Goal: Task Accomplishment & Management: Use online tool/utility

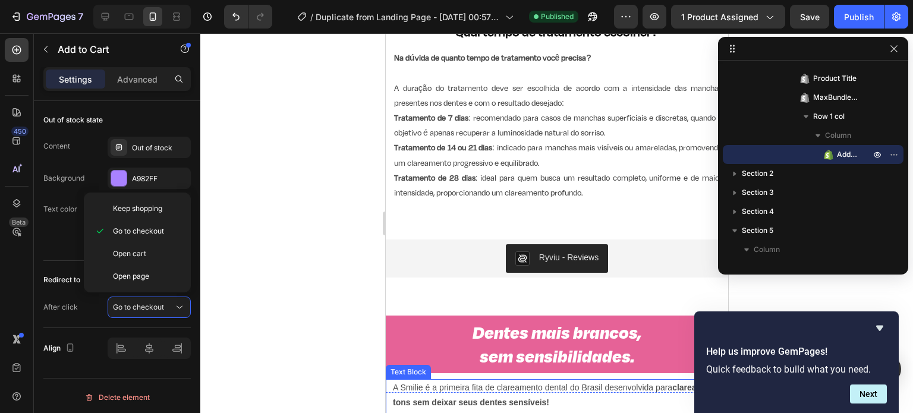
scroll to position [760, 0]
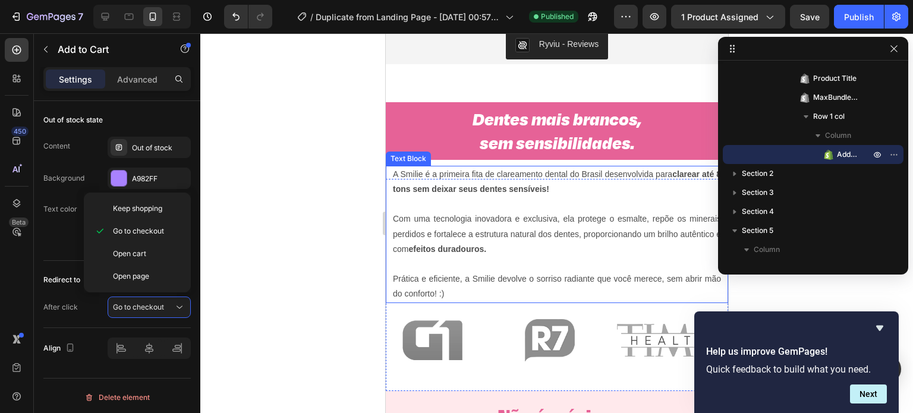
click at [462, 240] on p "Com uma tecnologia inovadora e exclusiva, ela protege o esmalte, repõe os miner…" at bounding box center [556, 234] width 328 height 45
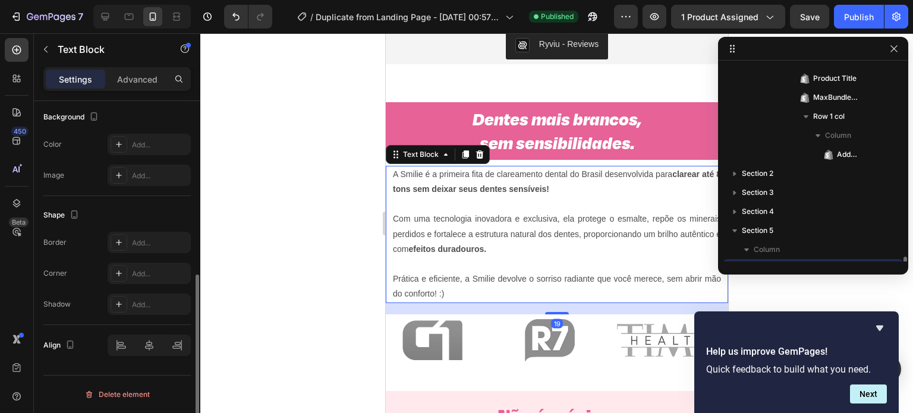
scroll to position [0, 0]
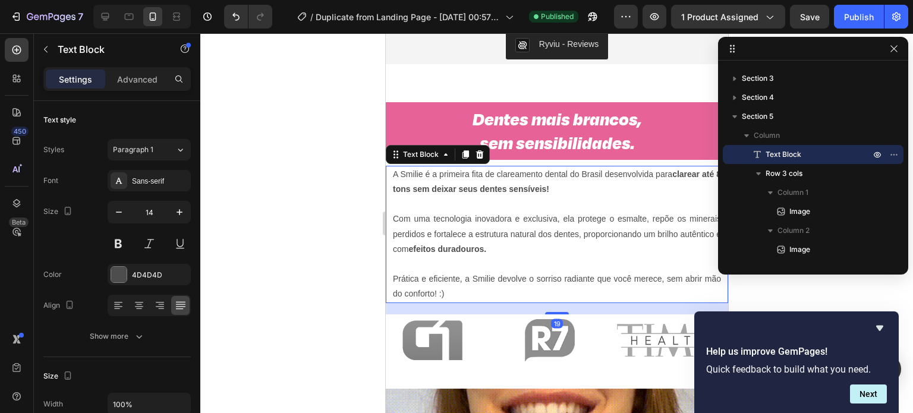
click at [143, 96] on div "Settings Advanced" at bounding box center [117, 84] width 166 height 34
click at [136, 78] on p "Advanced" at bounding box center [137, 79] width 40 height 12
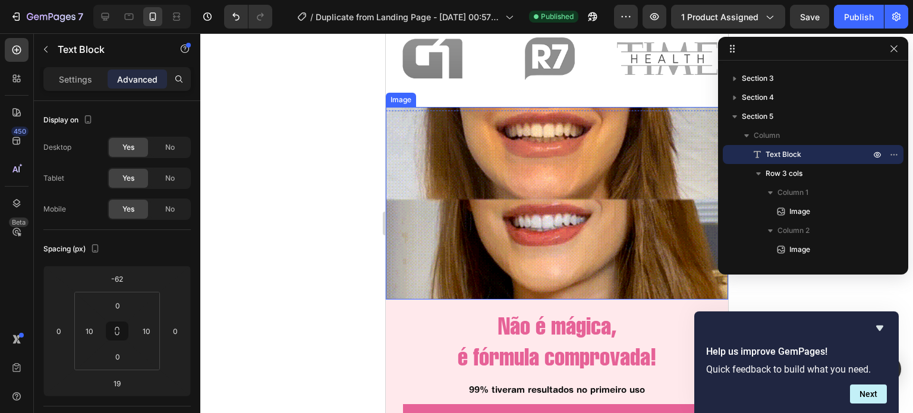
scroll to position [1094, 0]
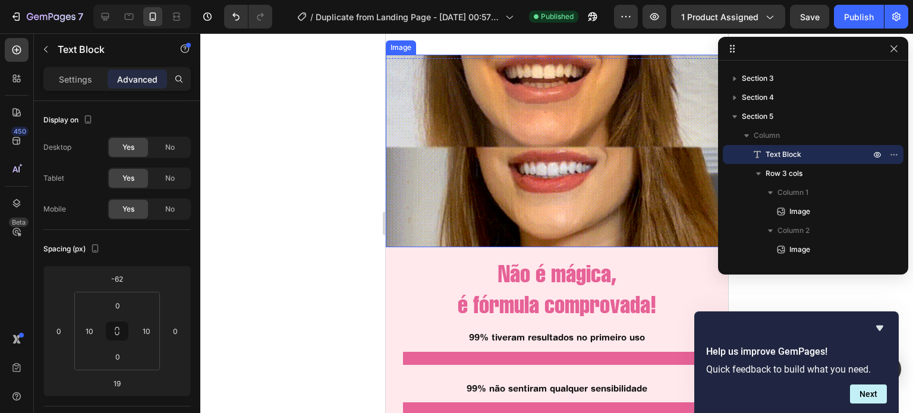
click at [557, 173] on img at bounding box center [556, 151] width 343 height 193
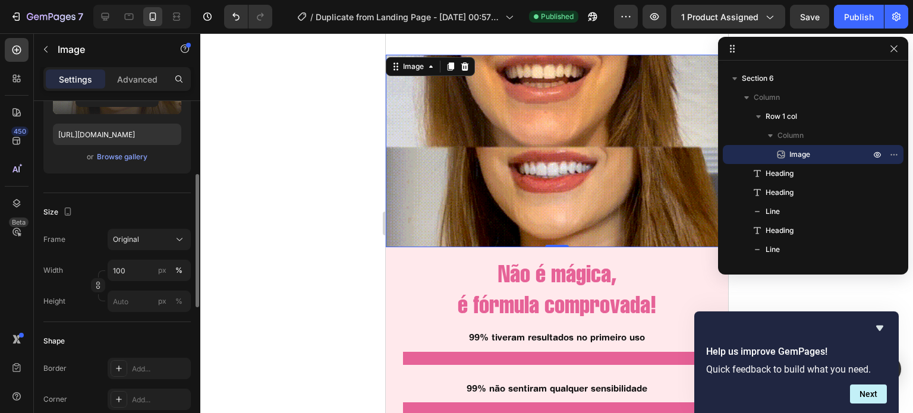
scroll to position [195, 0]
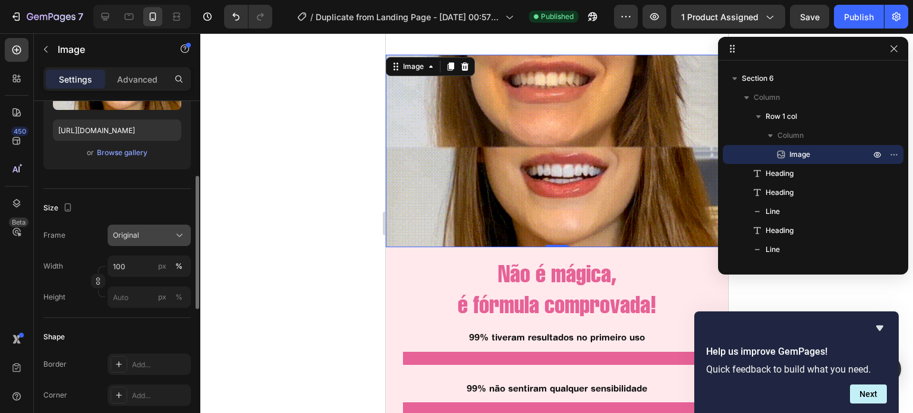
click at [145, 230] on div "Original" at bounding box center [142, 235] width 58 height 11
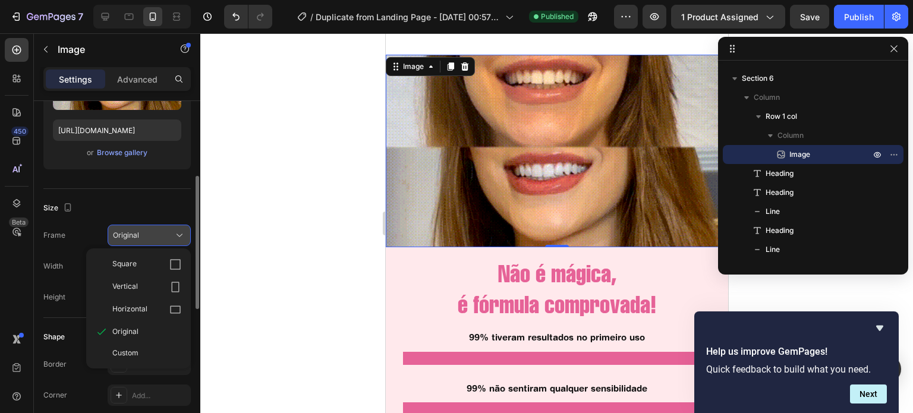
click at [145, 230] on div "Original" at bounding box center [142, 235] width 58 height 11
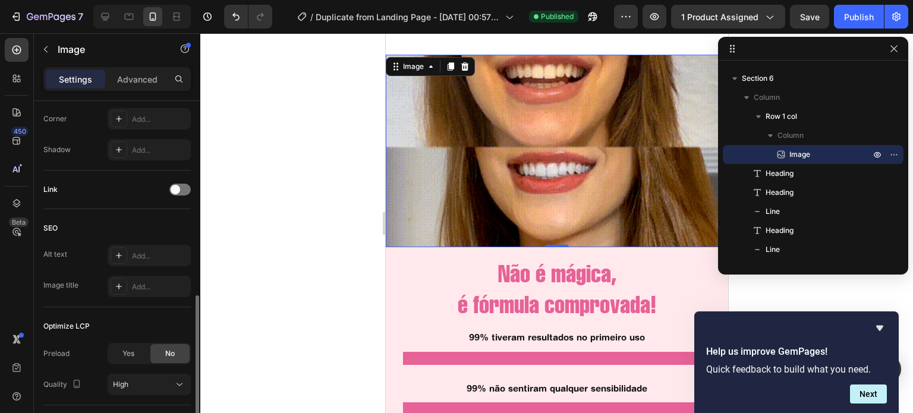
scroll to position [551, 0]
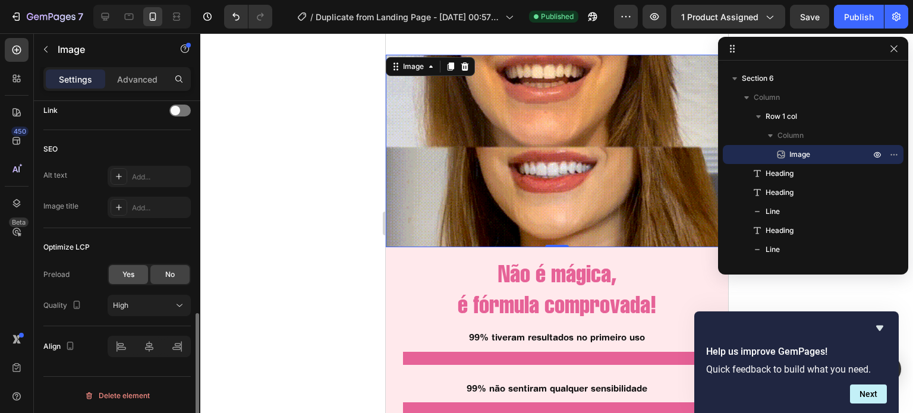
click at [134, 269] on span "Yes" at bounding box center [128, 274] width 12 height 11
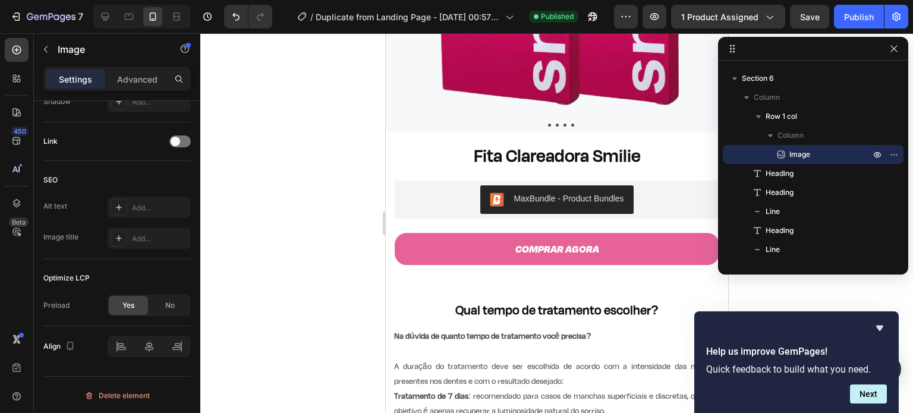
scroll to position [266, 0]
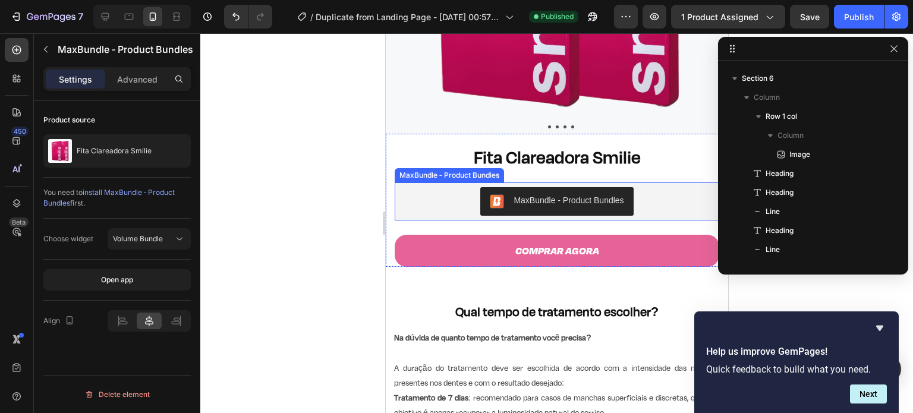
click at [633, 194] on div "MaxBundle ‑ Product Bundles" at bounding box center [556, 201] width 315 height 29
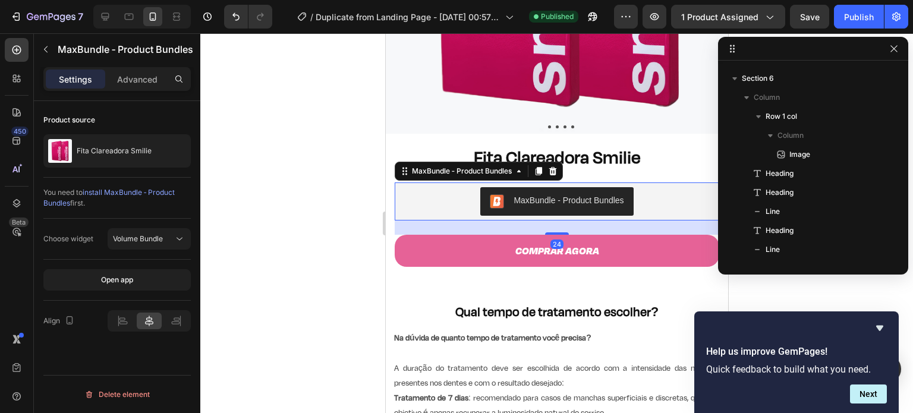
scroll to position [0, 0]
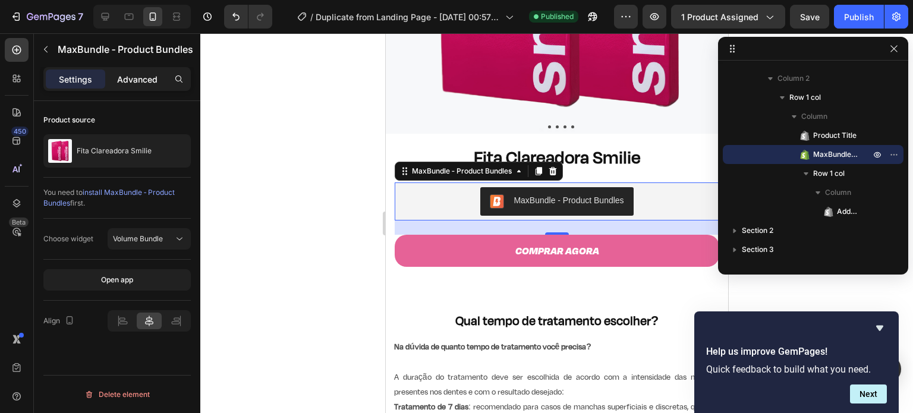
click at [138, 86] on div "Advanced" at bounding box center [137, 79] width 59 height 19
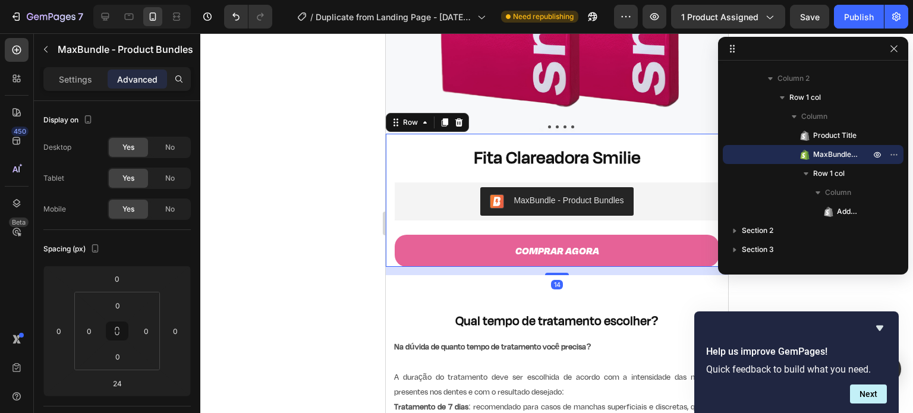
click at [389, 190] on div "Fita Clareadora Smilie Product Title MaxBundle ‑ Product Bundles MaxBundle ‑ Pr…" at bounding box center [556, 200] width 343 height 133
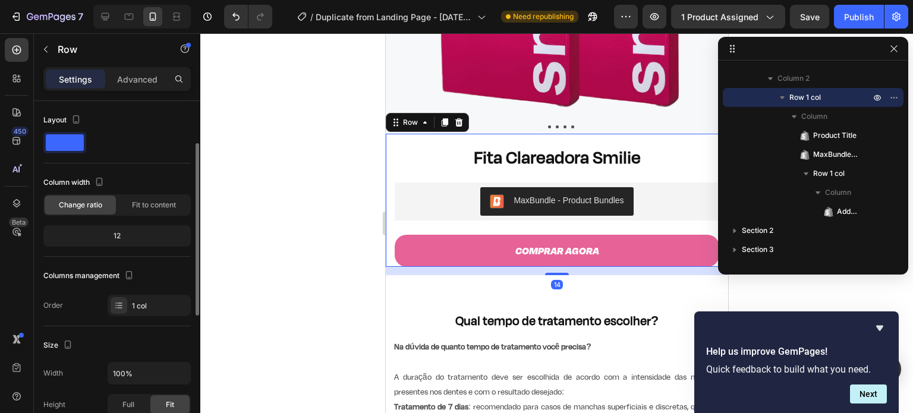
scroll to position [347, 0]
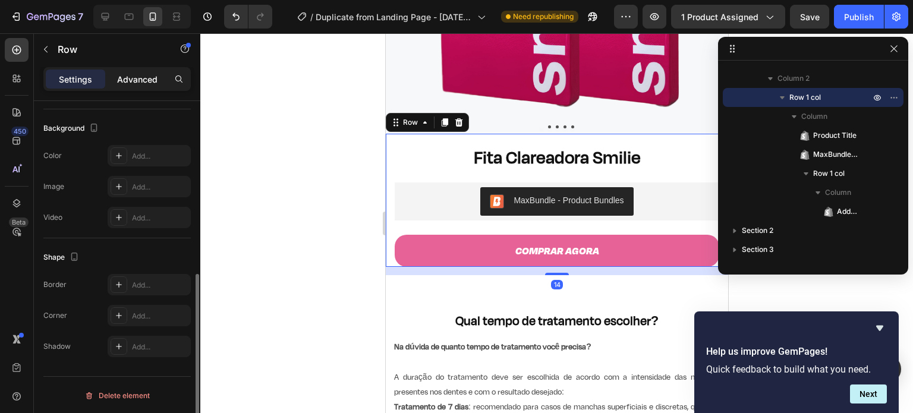
click at [144, 74] on p "Advanced" at bounding box center [137, 79] width 40 height 12
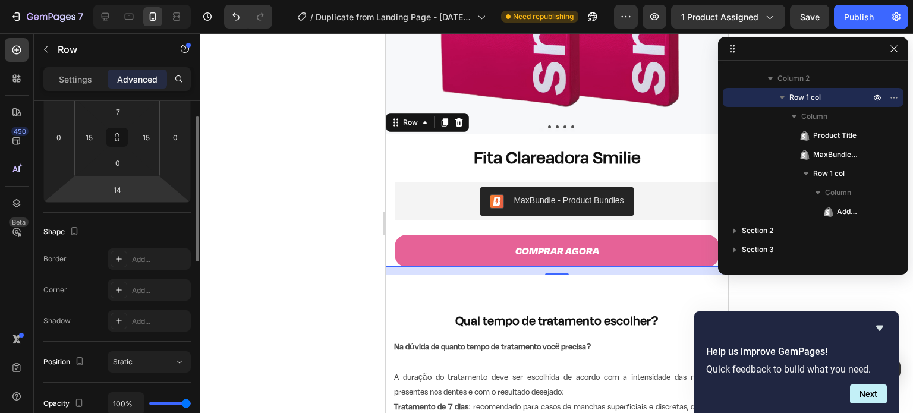
scroll to position [0, 0]
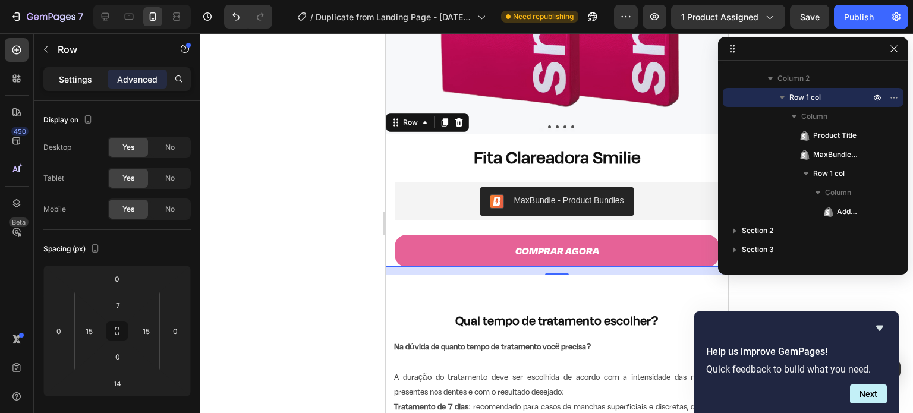
click at [83, 85] on p "Settings" at bounding box center [75, 79] width 33 height 12
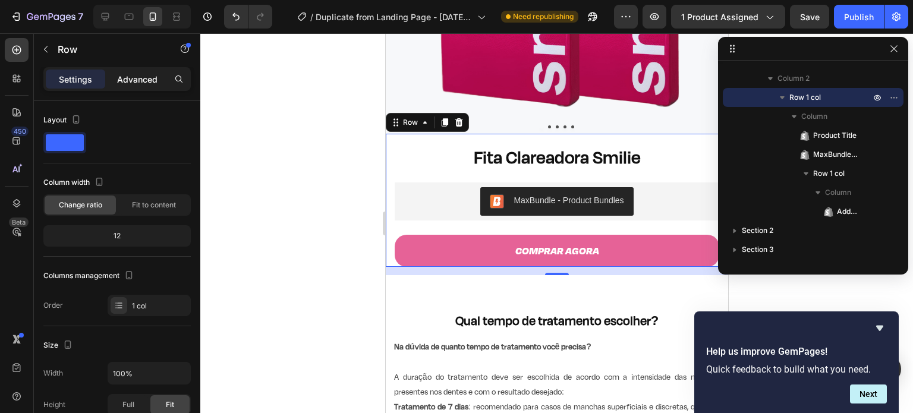
click at [133, 78] on p "Advanced" at bounding box center [137, 79] width 40 height 12
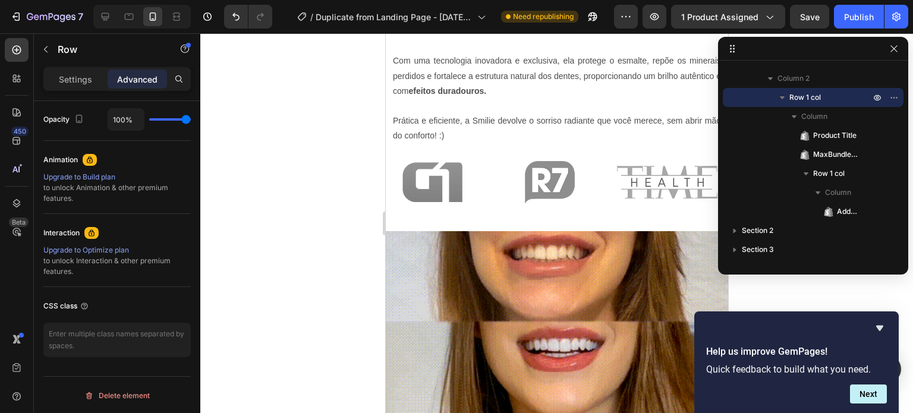
scroll to position [923, 0]
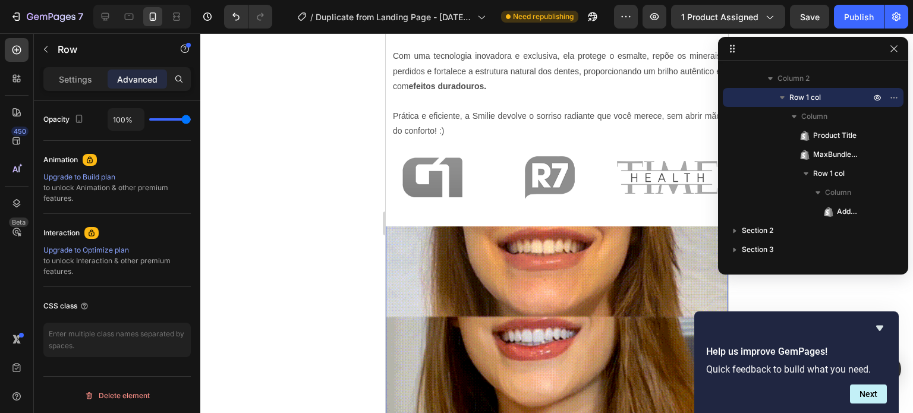
click at [527, 277] on img at bounding box center [556, 320] width 343 height 193
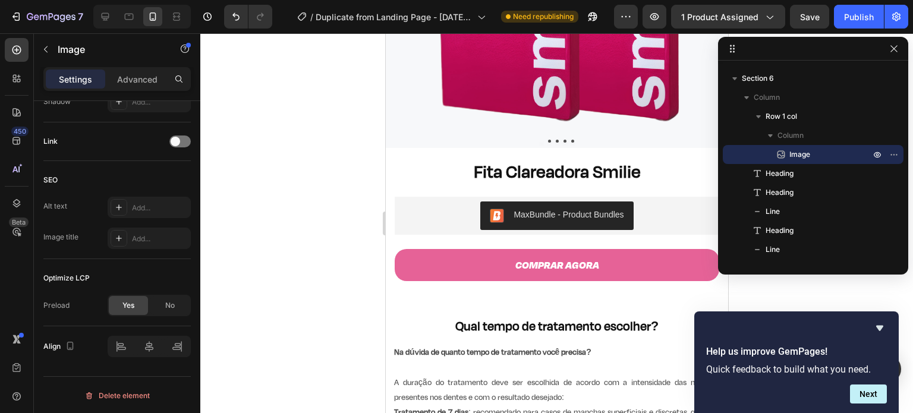
scroll to position [252, 0]
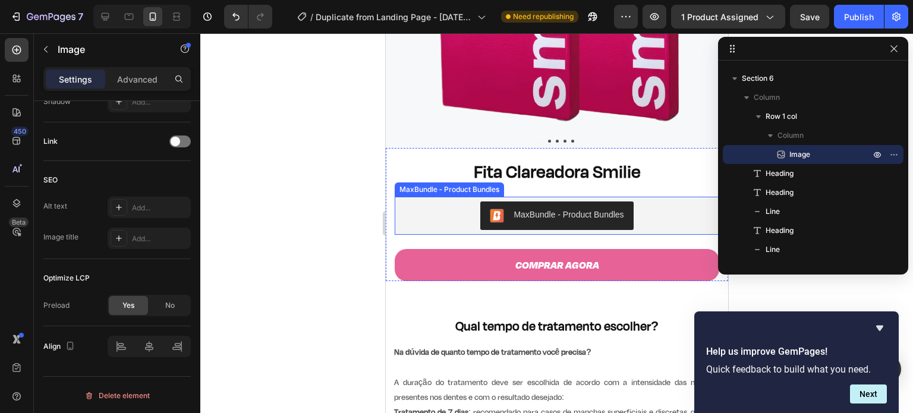
click at [550, 212] on div "MaxBundle ‑ Product Bundles" at bounding box center [556, 216] width 134 height 14
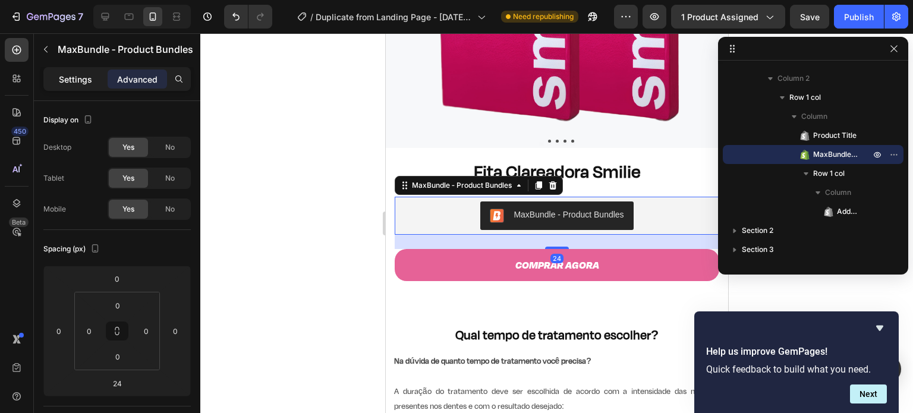
click at [71, 76] on p "Settings" at bounding box center [75, 79] width 33 height 12
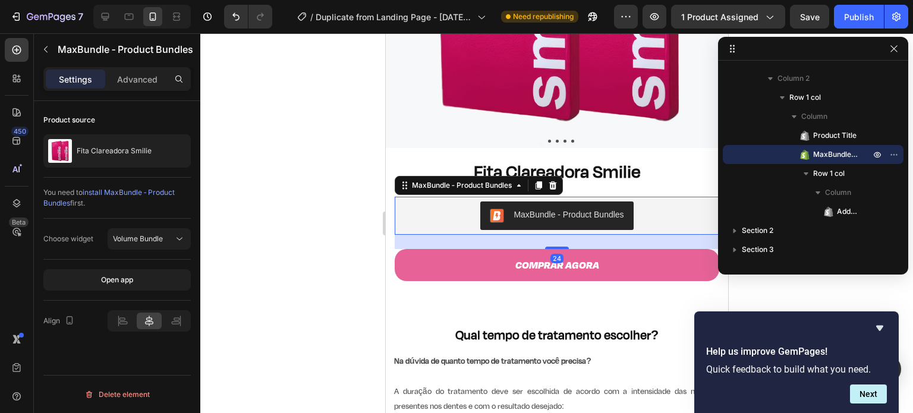
click at [95, 174] on div "Product source Fita Clareadora Smilie" at bounding box center [116, 139] width 147 height 77
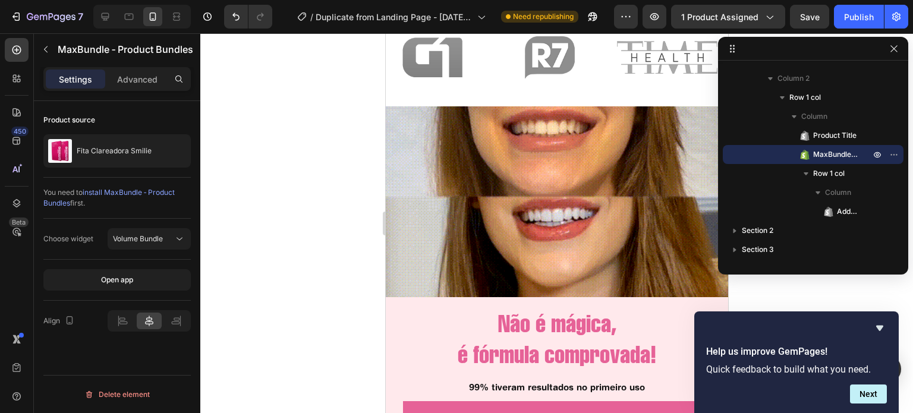
scroll to position [1098, 0]
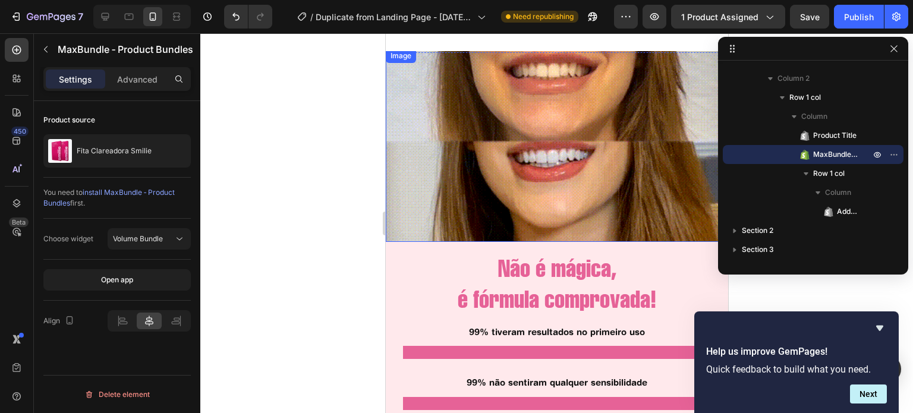
click at [521, 234] on img at bounding box center [556, 145] width 343 height 193
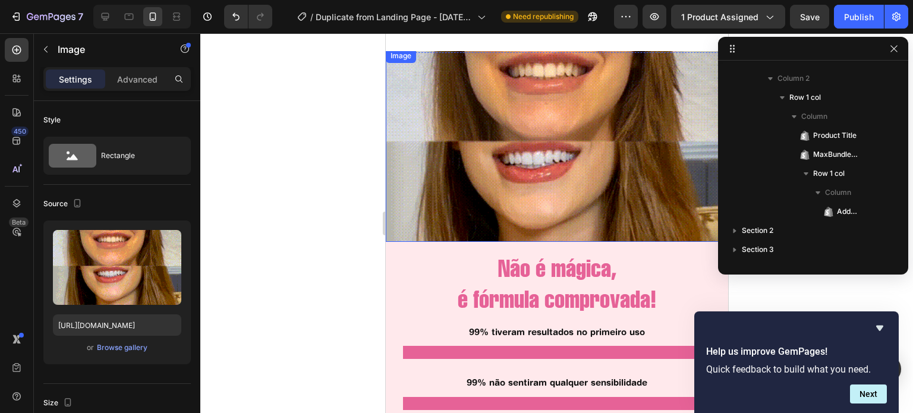
scroll to position [491, 0]
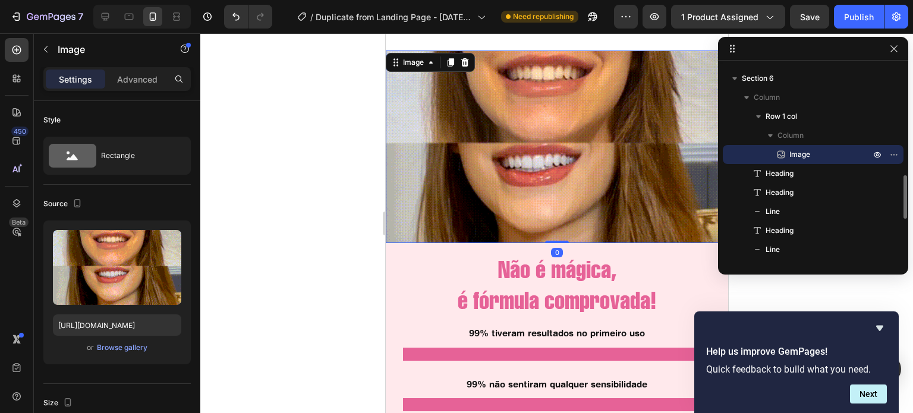
click at [485, 182] on img at bounding box center [556, 147] width 343 height 193
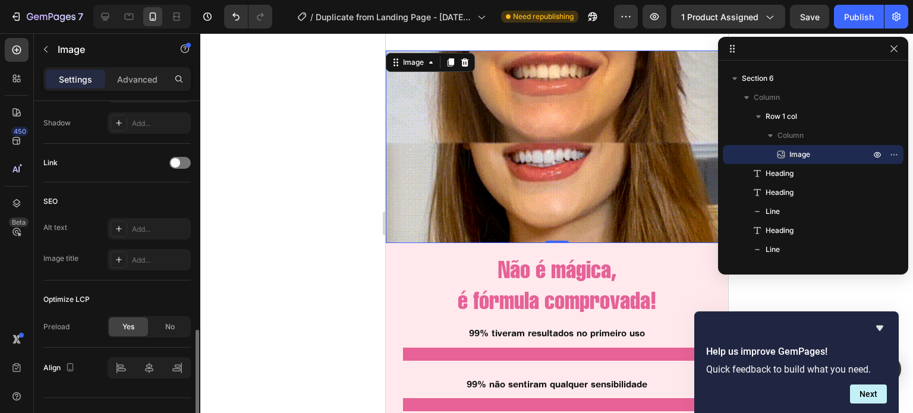
scroll to position [520, 0]
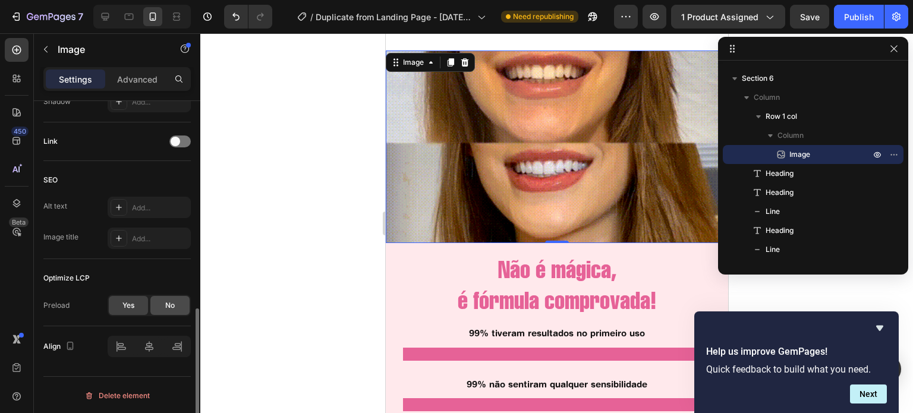
click at [166, 310] on div "No" at bounding box center [169, 305] width 39 height 19
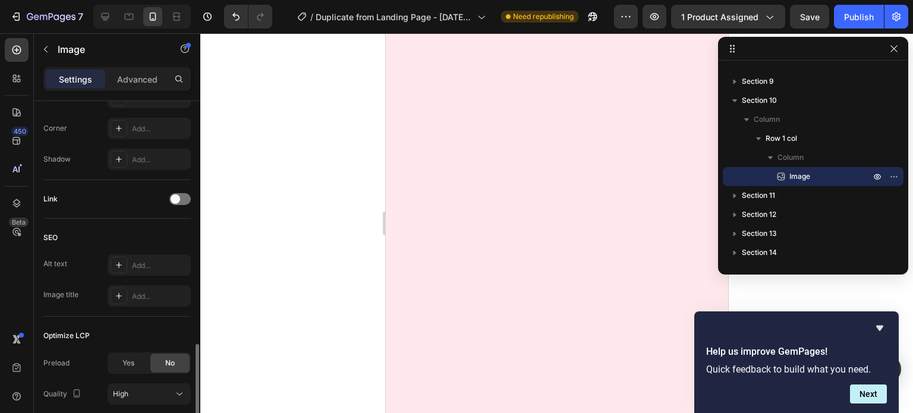
scroll to position [551, 0]
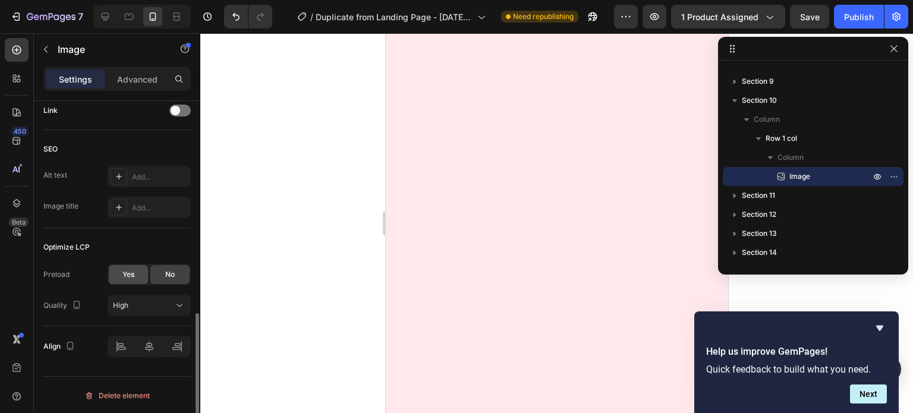
click at [136, 271] on div "Yes" at bounding box center [128, 274] width 39 height 19
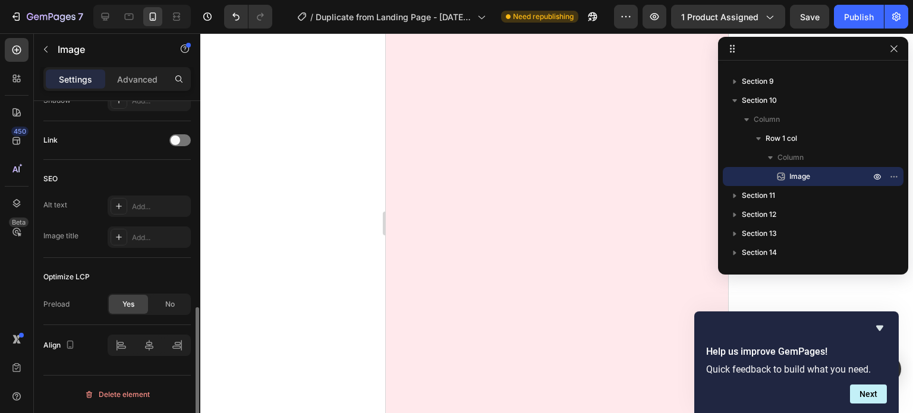
scroll to position [520, 0]
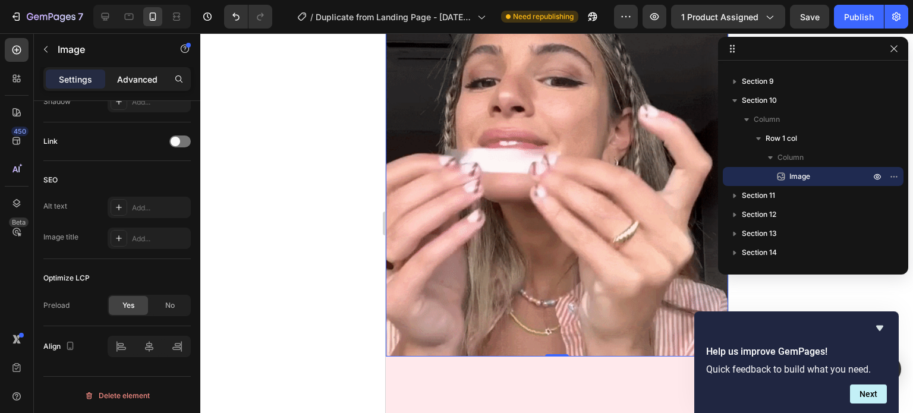
click at [141, 76] on p "Advanced" at bounding box center [137, 79] width 40 height 12
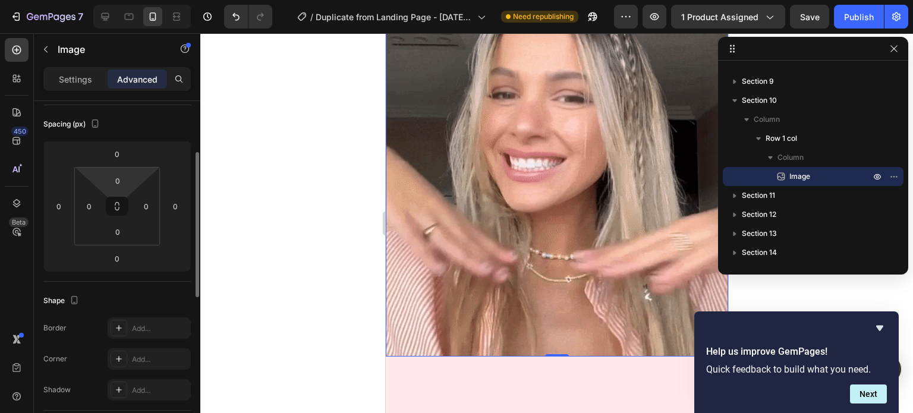
scroll to position [124, 0]
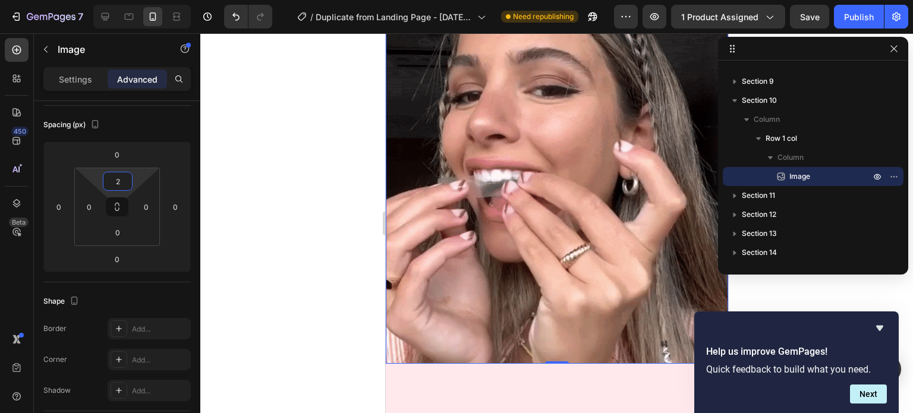
type input "0"
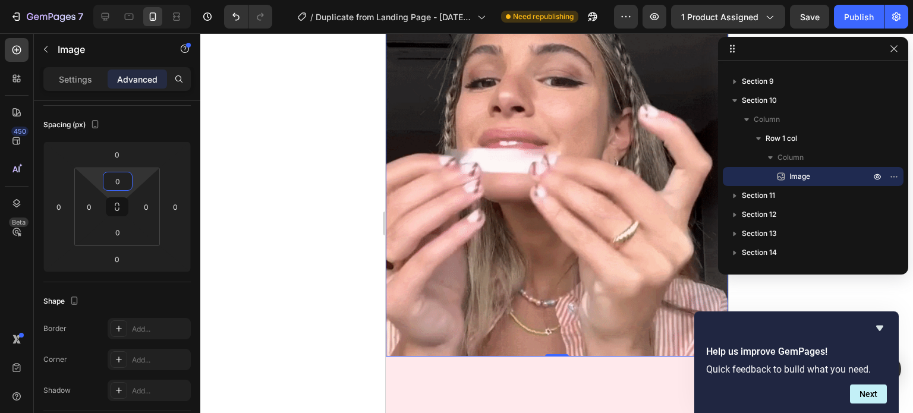
drag, startPoint x: 121, startPoint y: 196, endPoint x: 121, endPoint y: 205, distance: 9.5
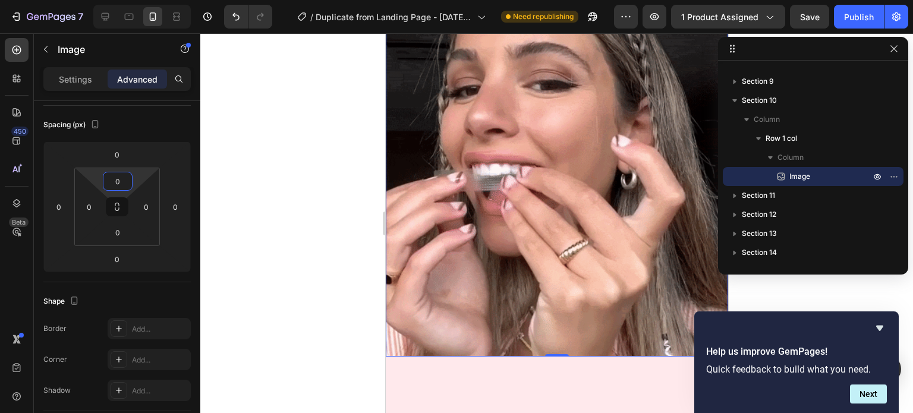
click at [121, 0] on html "7 / Duplicate from Landing Page - [DATE] 00:57:23 Need republishing Preview 1 p…" at bounding box center [456, 0] width 913 height 0
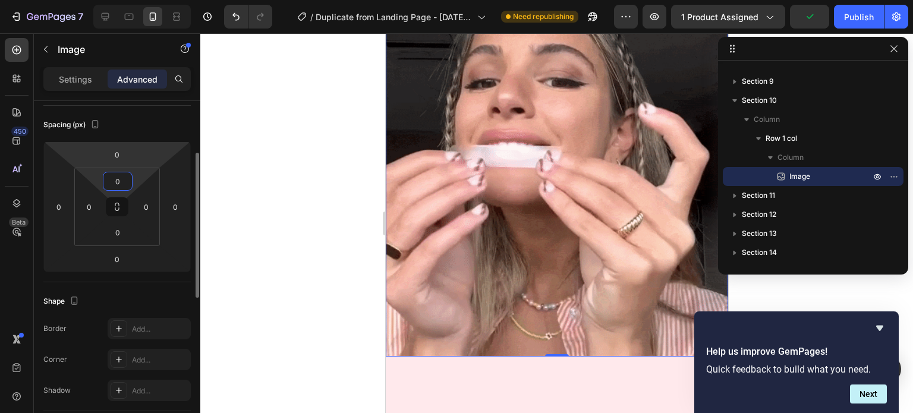
click at [119, 0] on html "7 / Duplicate from Landing Page - [DATE] 00:57:23 Need republishing Preview 1 p…" at bounding box center [456, 0] width 913 height 0
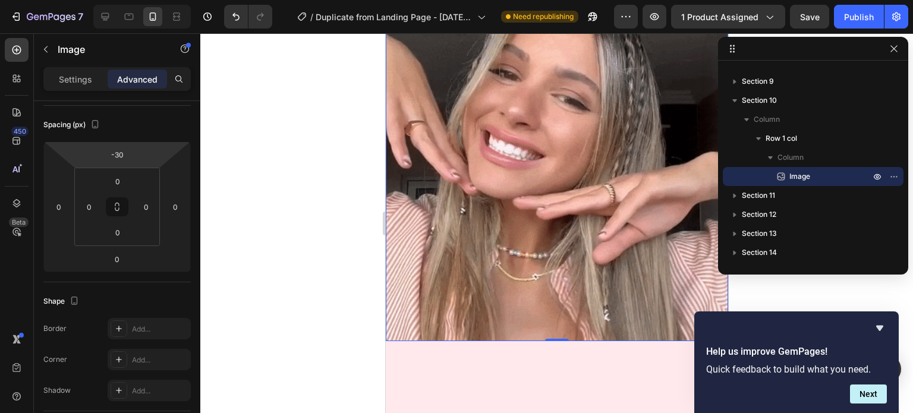
type input "-32"
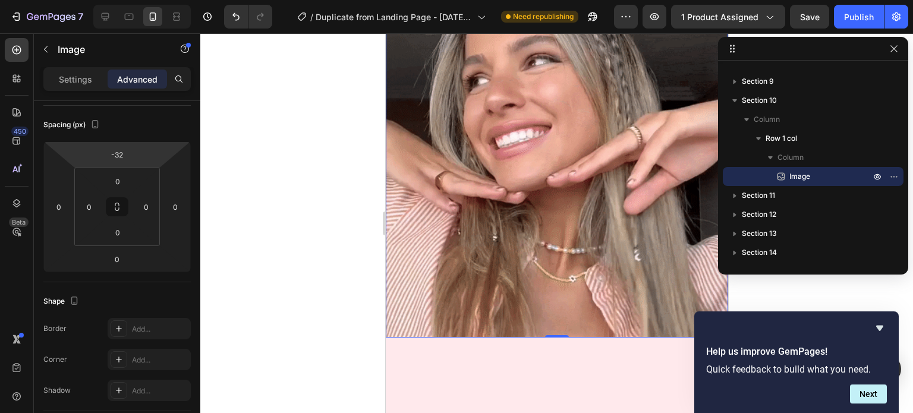
drag, startPoint x: 119, startPoint y: 166, endPoint x: 119, endPoint y: 175, distance: 9.5
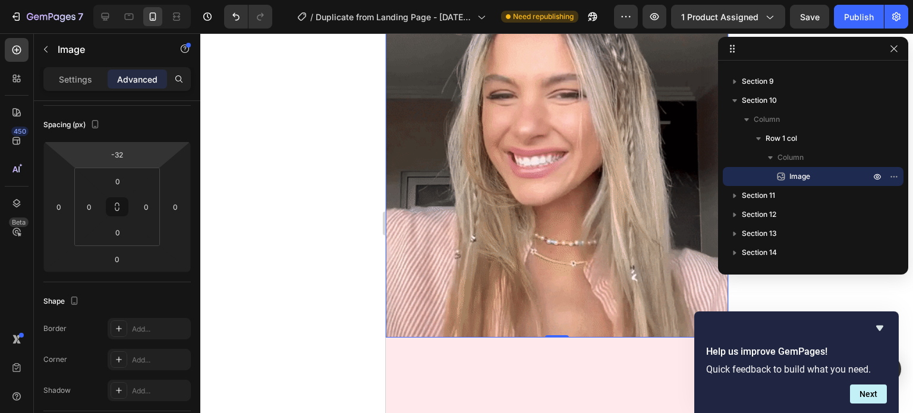
click at [119, 0] on html "7 / Duplicate from Landing Page - [DATE] 00:57:23 Need republishing Preview 1 p…" at bounding box center [456, 0] width 913 height 0
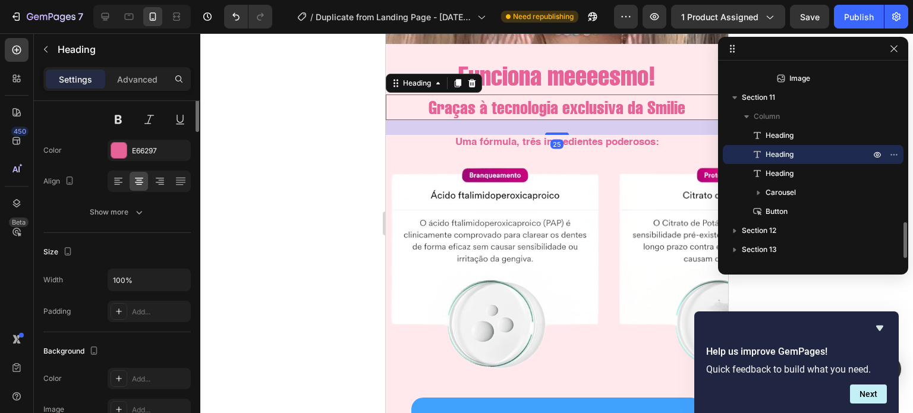
scroll to position [0, 0]
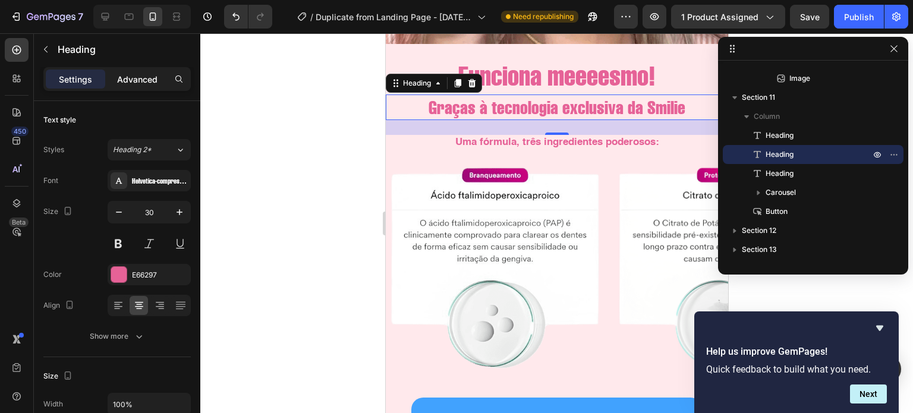
click at [131, 75] on p "Advanced" at bounding box center [137, 79] width 40 height 12
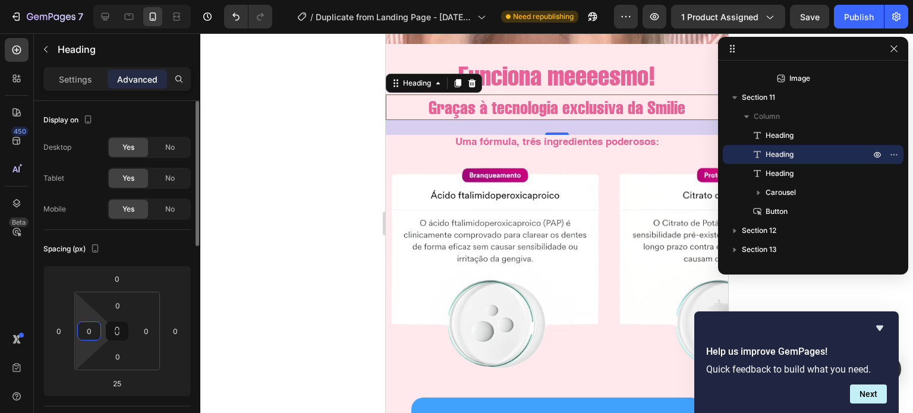
click at [91, 329] on input "0" at bounding box center [89, 331] width 18 height 18
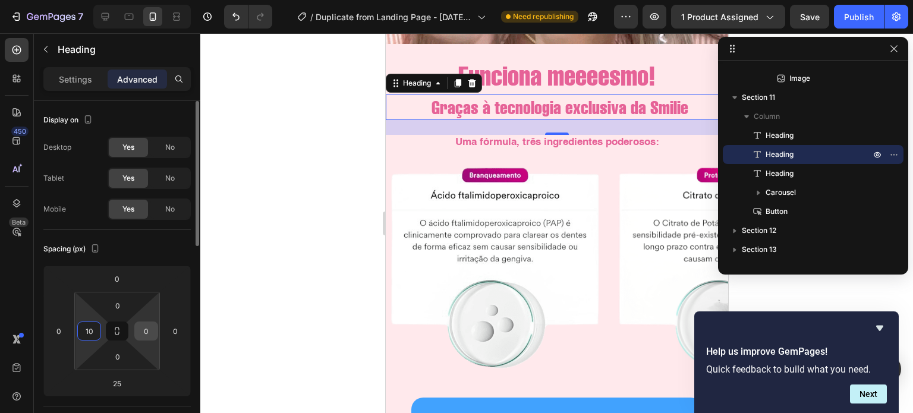
type input "10"
click at [149, 327] on input "0" at bounding box center [146, 331] width 18 height 18
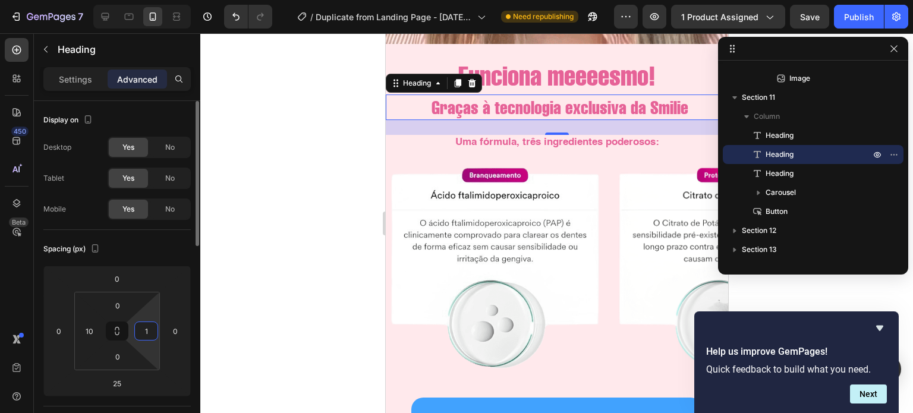
type input "10"
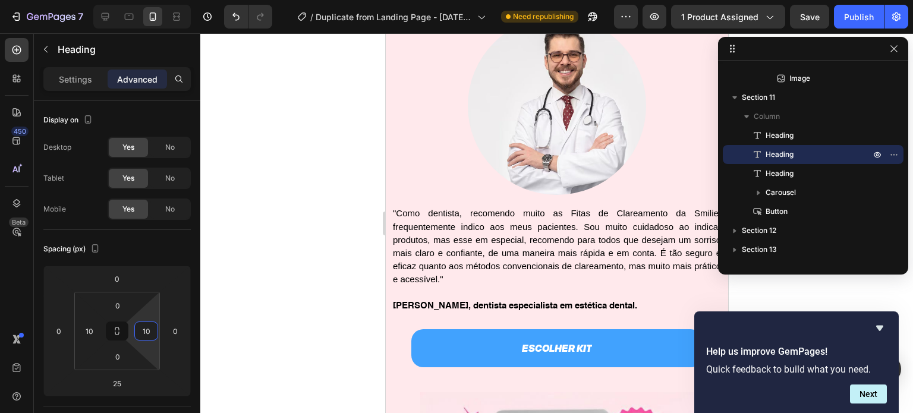
scroll to position [3351, 0]
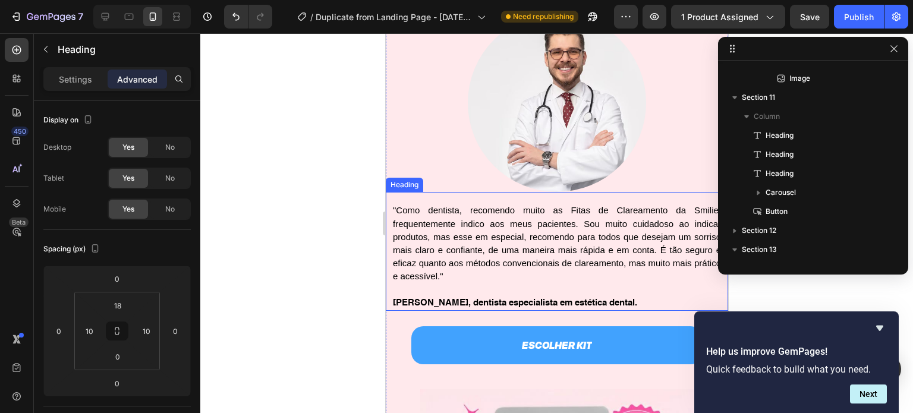
click at [500, 261] on span ""Como dentista, recomendo muito as Fitas de Clareamento da Smilie, frequentemen…" at bounding box center [556, 243] width 328 height 76
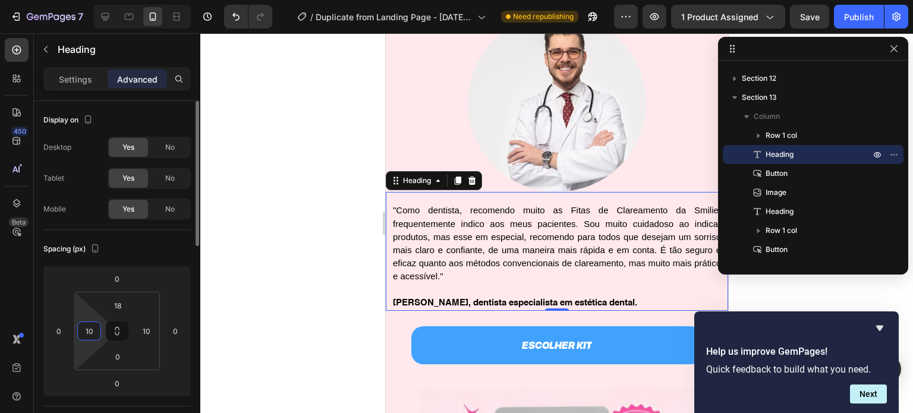
click at [96, 332] on input "10" at bounding box center [89, 331] width 18 height 18
type input "15"
click at [141, 327] on input "10" at bounding box center [146, 331] width 18 height 18
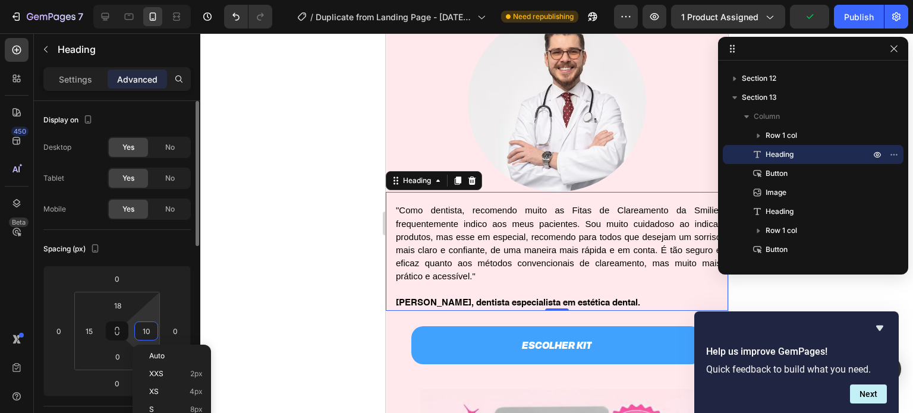
click at [141, 327] on input "10" at bounding box center [146, 331] width 18 height 18
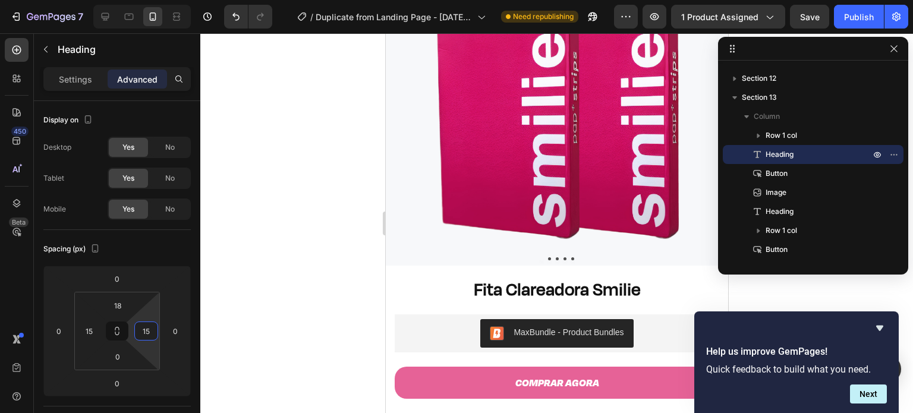
scroll to position [0, 0]
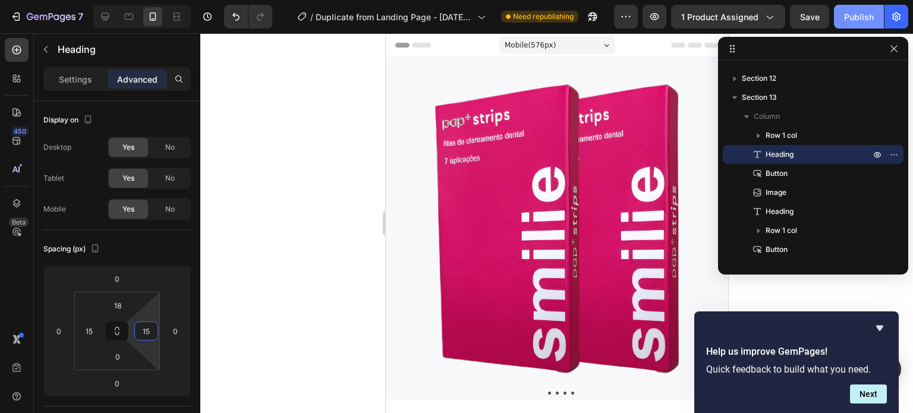
type input "15"
click at [854, 13] on div "Publish" at bounding box center [859, 17] width 30 height 12
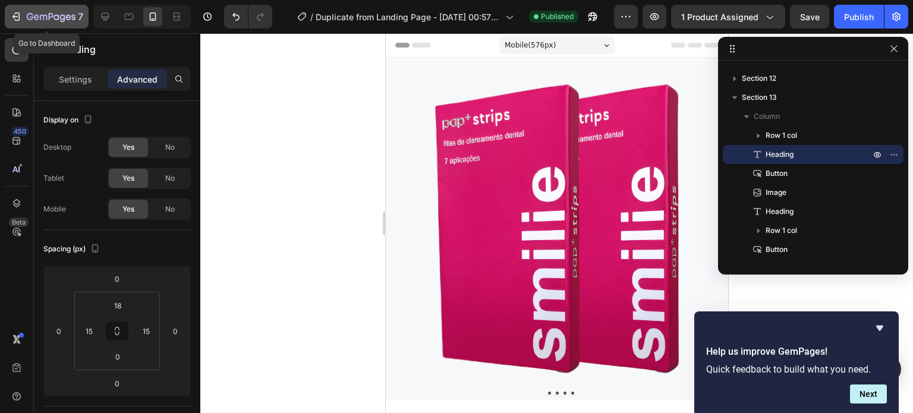
click at [11, 14] on icon "button" at bounding box center [16, 17] width 12 height 12
